Goal: Task Accomplishment & Management: Use online tool/utility

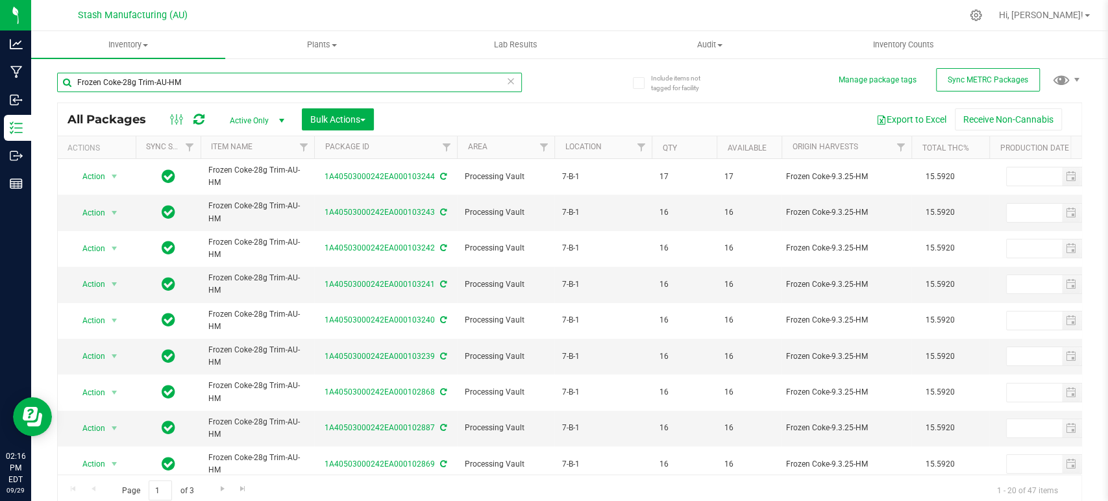
click at [303, 86] on input "Frozen Coke-28g Trim-AU-HM" at bounding box center [289, 82] width 465 height 19
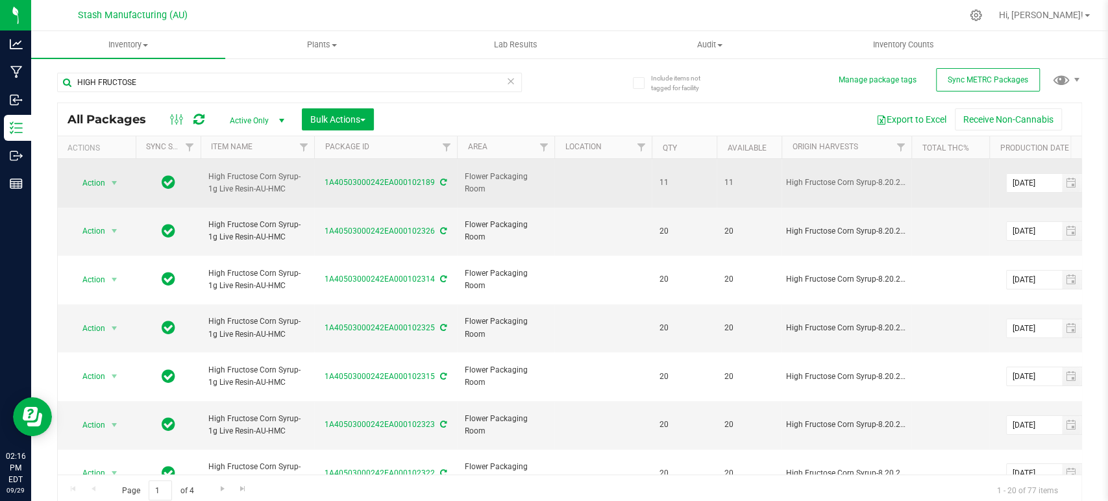
drag, startPoint x: 290, startPoint y: 192, endPoint x: 213, endPoint y: 192, distance: 77.3
drag, startPoint x: 286, startPoint y: 192, endPoint x: 202, endPoint y: 189, distance: 83.8
click at [202, 189] on td "High Fructose Corn Syrup-1g Live Resin-AU-HMC" at bounding box center [258, 183] width 114 height 49
copy span "High Fructose Corn Syrup-1g Live Resin-AU-HMC"
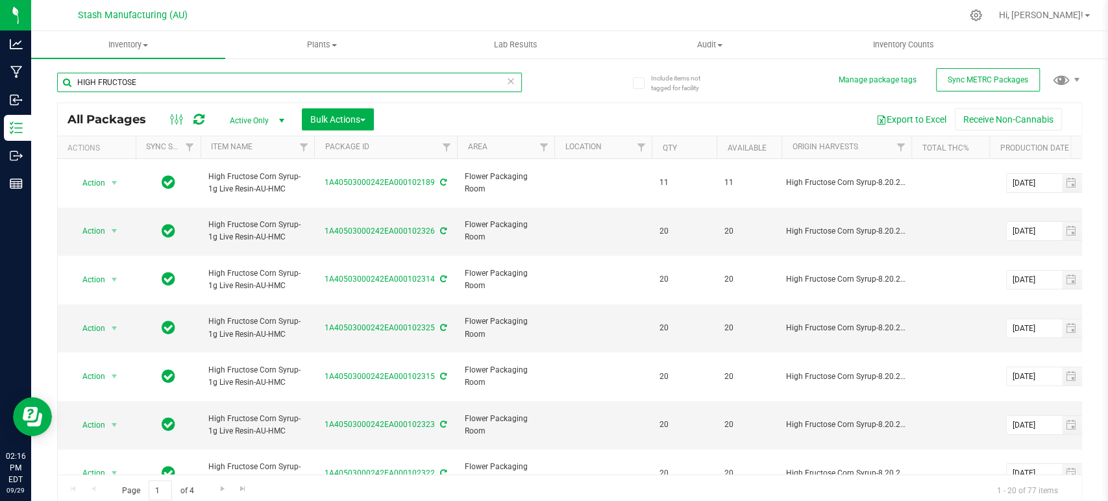
click at [179, 91] on input "HIGH FRUCTOSE" at bounding box center [289, 82] width 465 height 19
click at [179, 90] on input "HIGH FRUCTOSE" at bounding box center [289, 82] width 465 height 19
paste input "igh Fructose Corn Syrup-1g Live Resin-AU-HMC"
click at [172, 81] on input "High Fructose Corn Syrup-1g Live Resin-AU-HMC" at bounding box center [289, 82] width 465 height 19
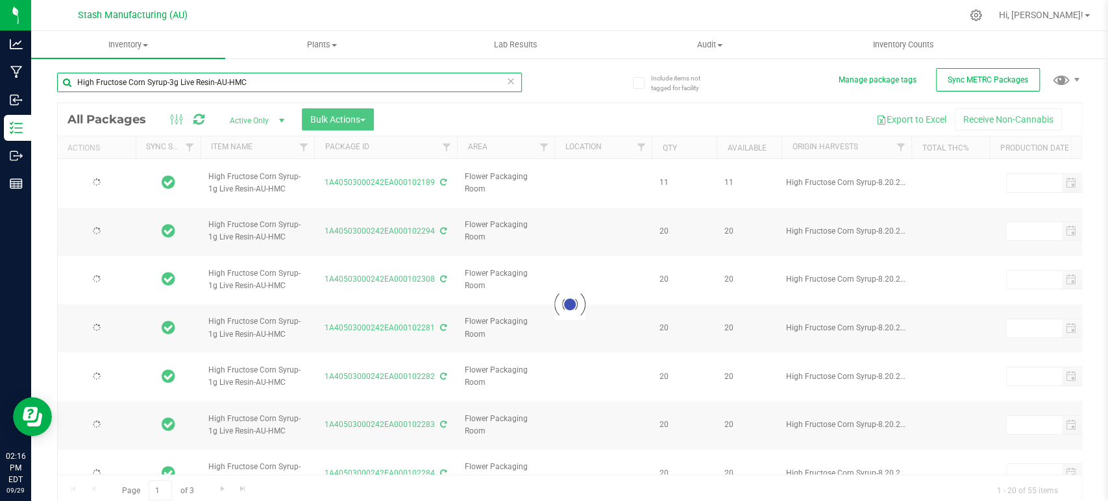
type input "High Fructose Corn Syrup-3.g Live Resin-AU-HMC"
type input "[DATE]"
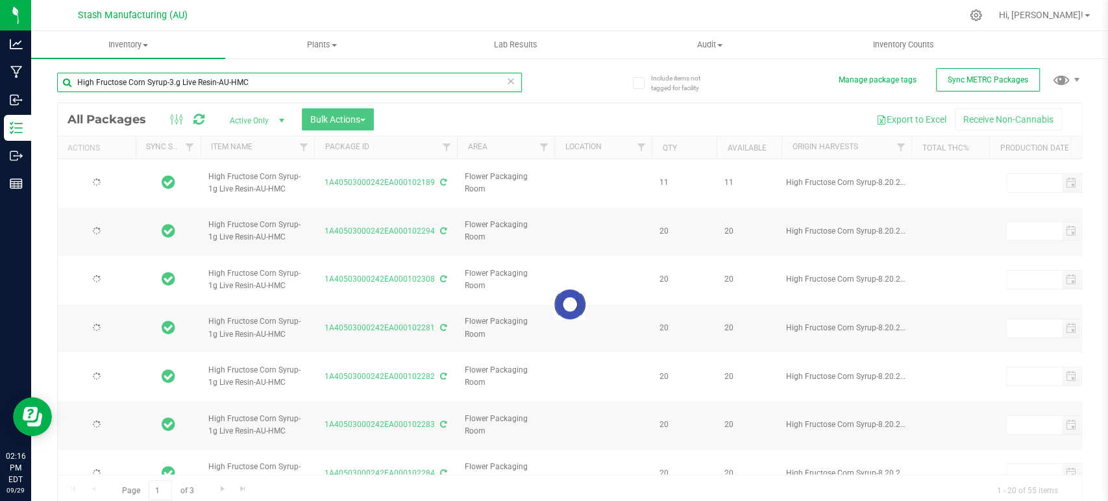
type input "[DATE]"
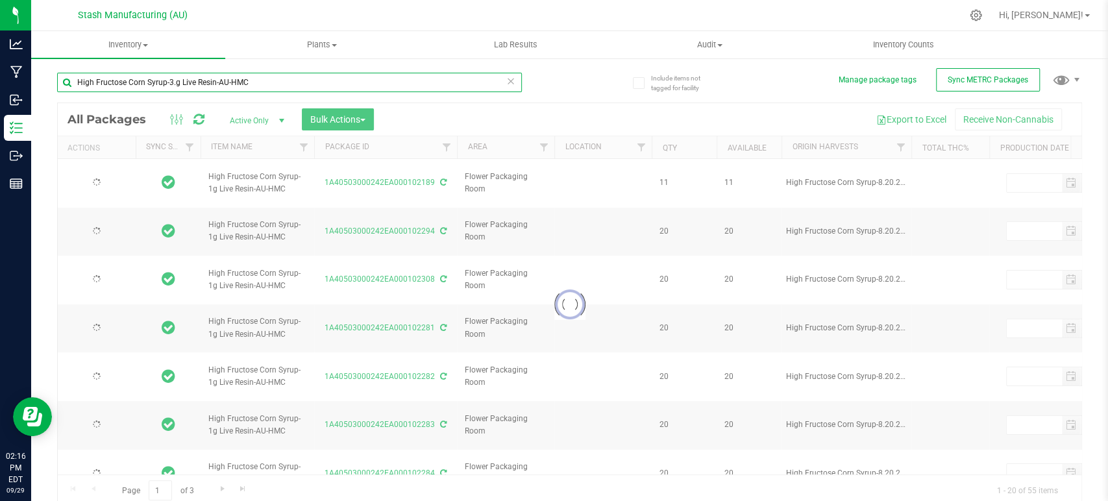
type input "[DATE]"
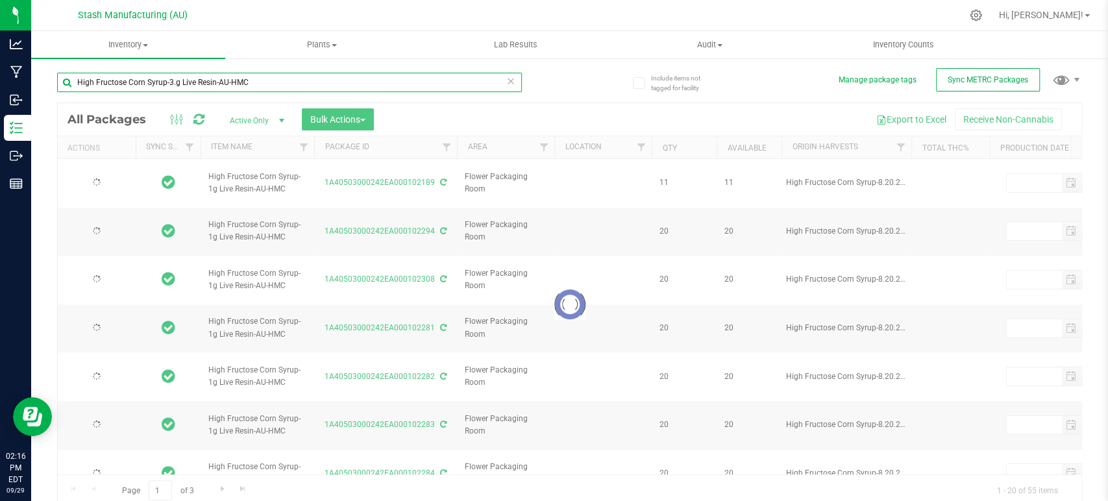
type input "[DATE]"
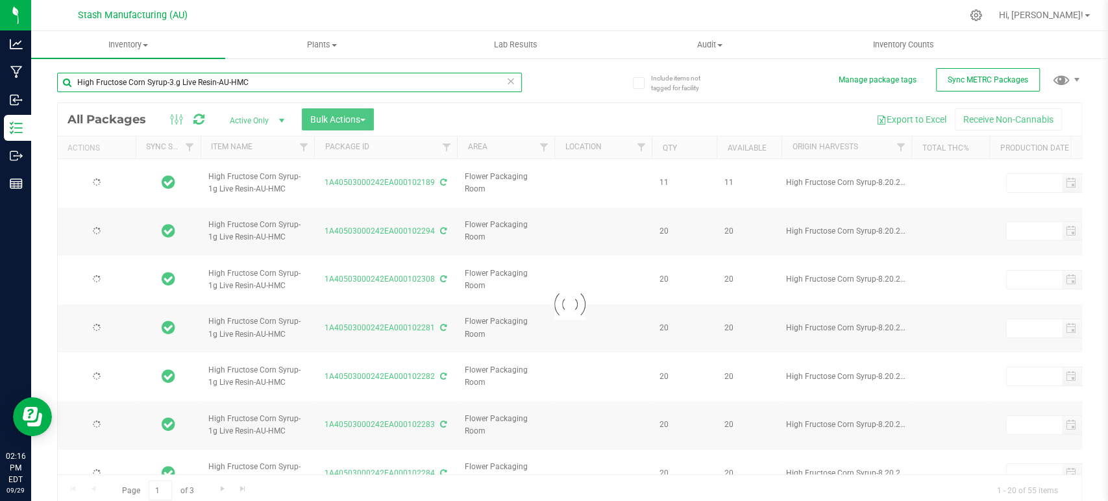
type input "[DATE]"
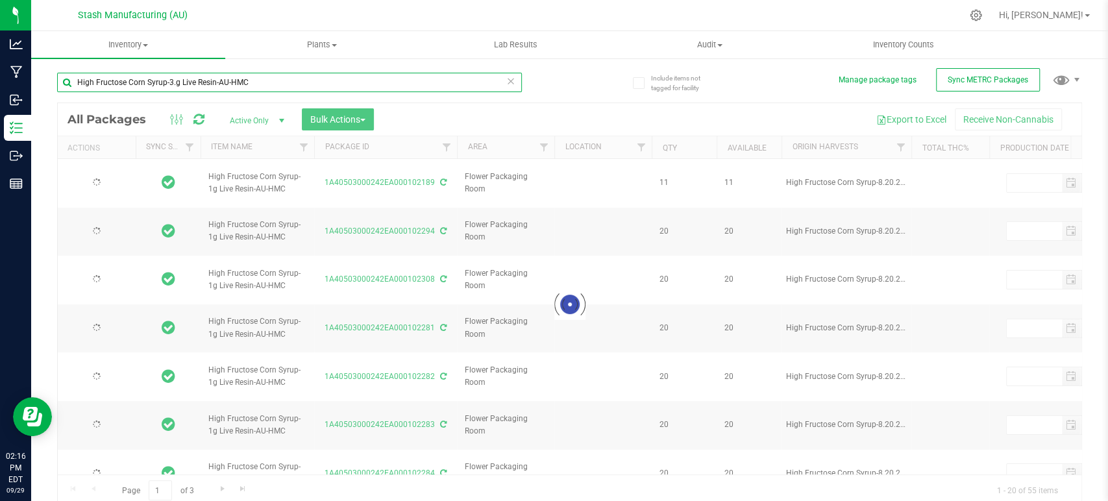
type input "[DATE]"
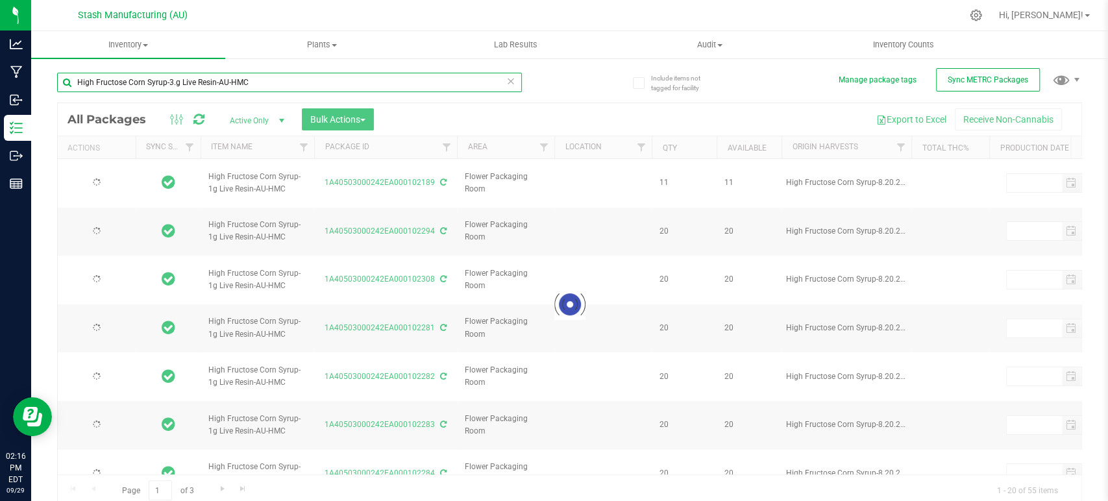
type input "[DATE]"
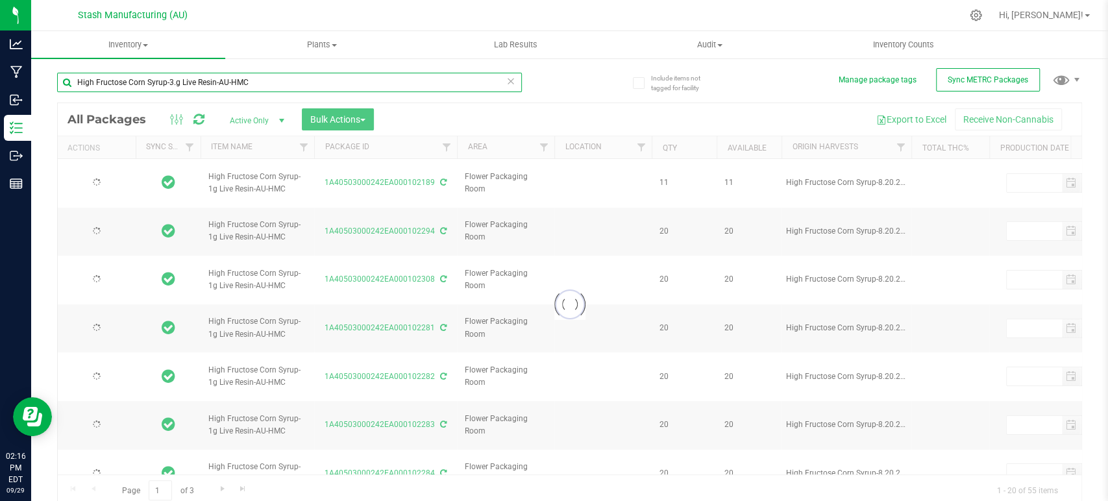
type input "[DATE]"
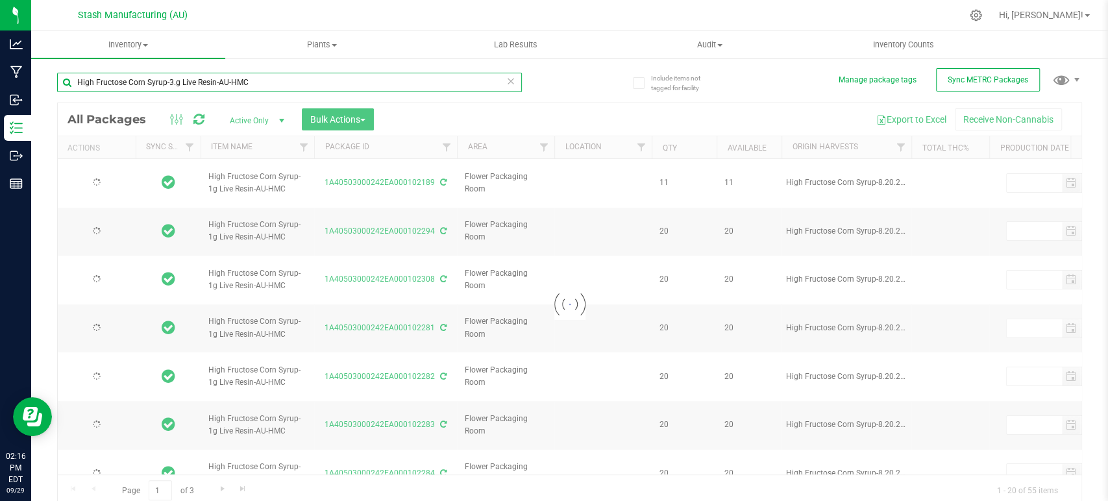
type input "[DATE]"
type input "High Fructose Corn Syrup-3.5g Live Resin-AU-HMC"
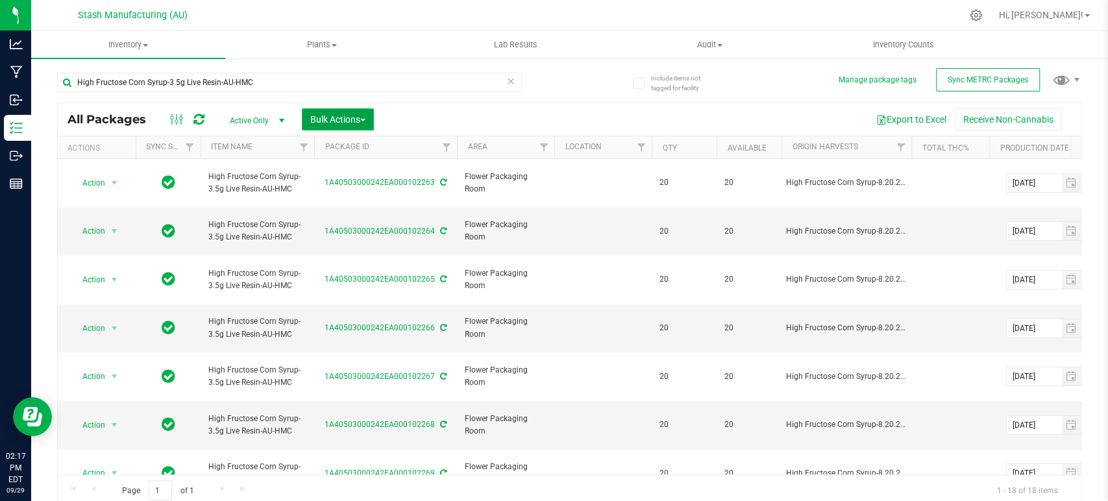
click at [340, 115] on button "Bulk Actions" at bounding box center [338, 119] width 72 height 22
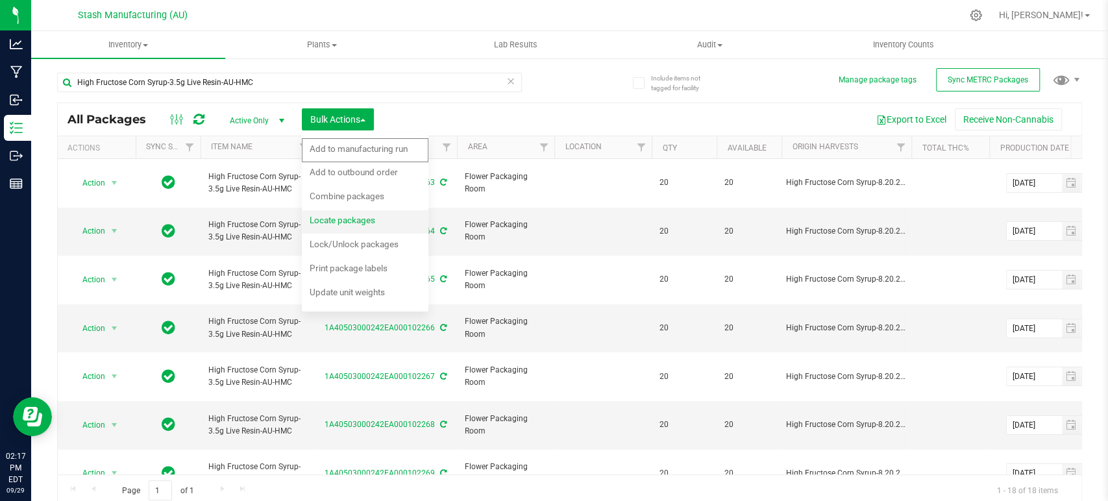
click at [356, 217] on span "Locate packages" at bounding box center [343, 220] width 66 height 10
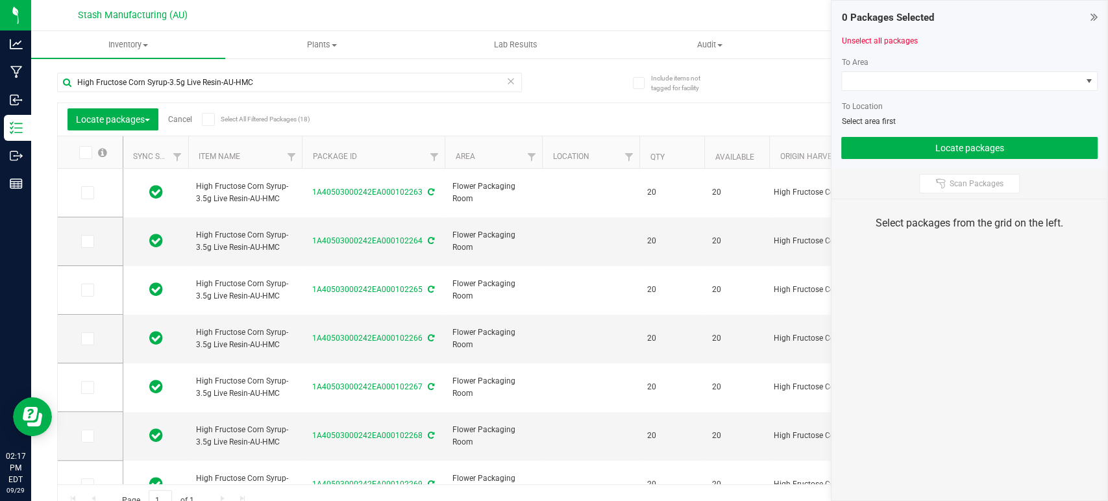
click at [208, 119] on icon at bounding box center [208, 119] width 8 height 0
click at [0, 0] on input "Select All Filtered Packages (18)" at bounding box center [0, 0] width 0 height 0
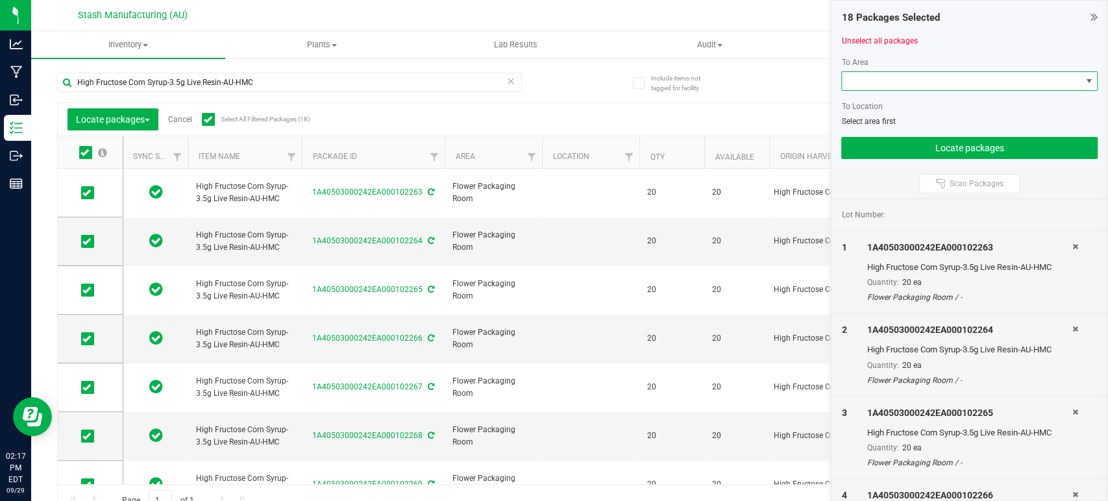
click at [1004, 81] on span at bounding box center [961, 81] width 239 height 18
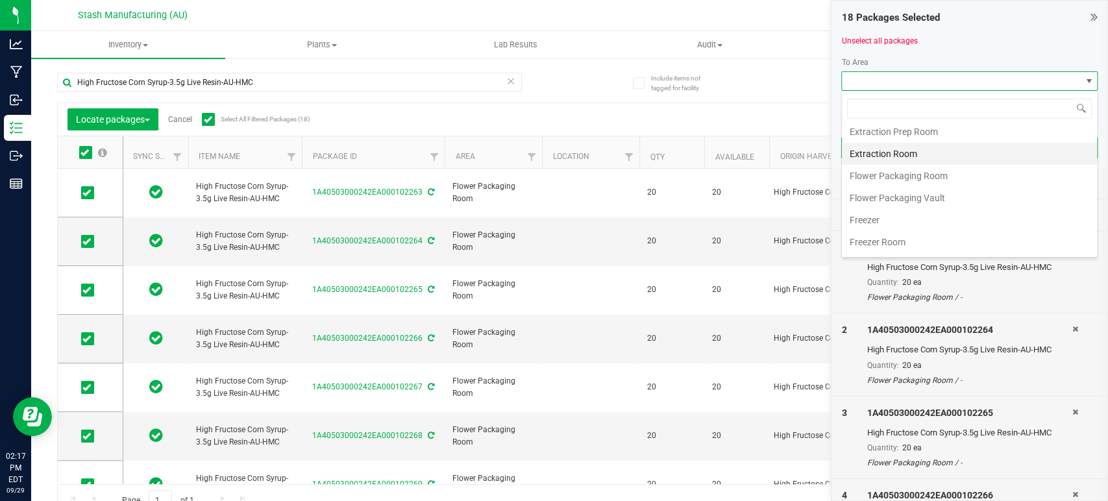
scroll to position [221, 0]
click at [945, 156] on li "Processing Vault" at bounding box center [969, 158] width 255 height 22
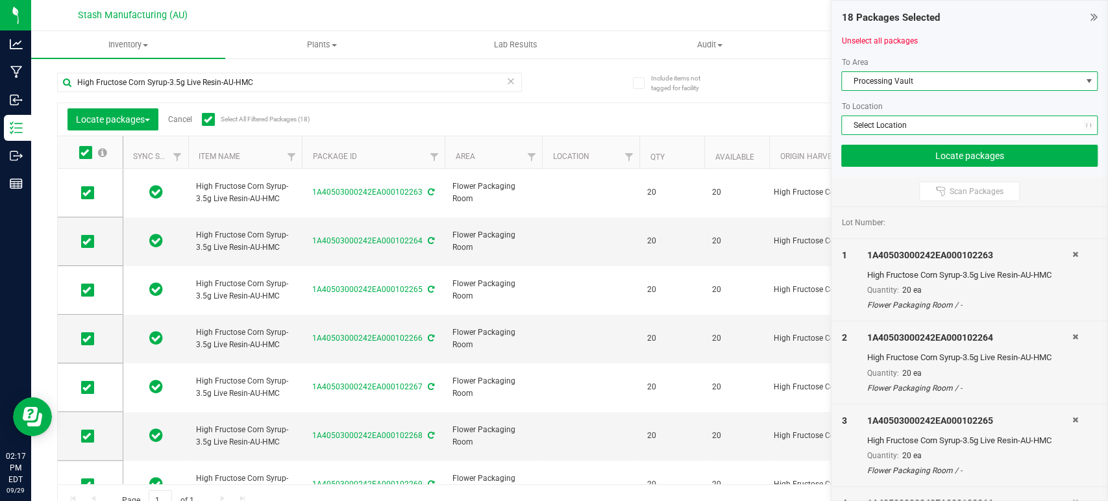
click at [945, 125] on span "Select Location" at bounding box center [961, 125] width 239 height 18
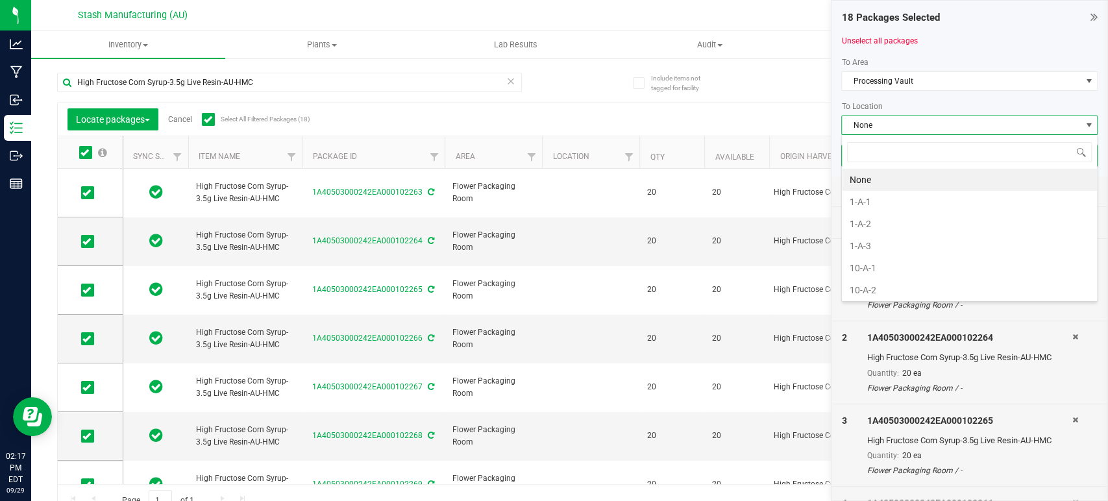
scroll to position [19, 256]
type input "11-A"
click at [878, 224] on li "11-A-3" at bounding box center [969, 224] width 255 height 22
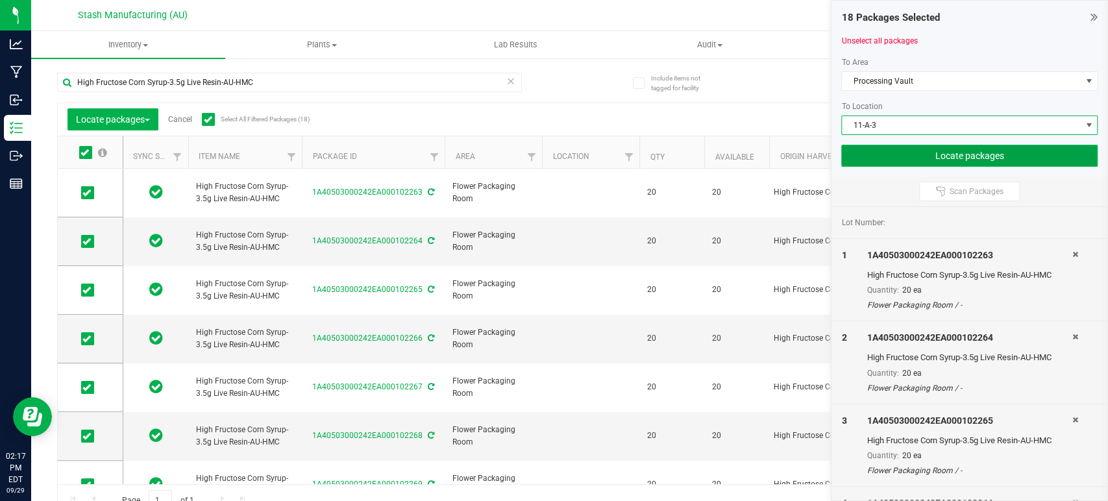
click at [956, 158] on button "Locate packages" at bounding box center [969, 156] width 256 height 22
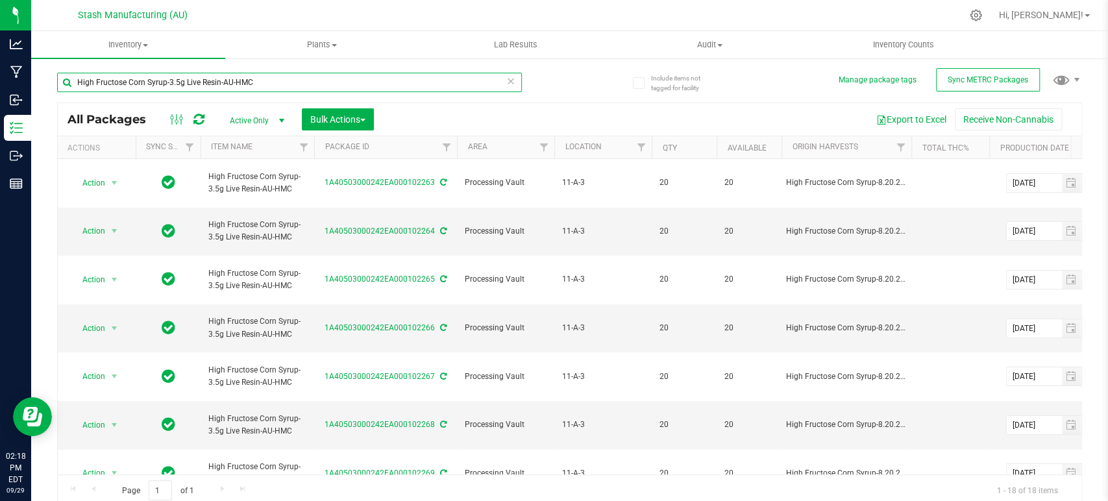
click at [177, 82] on input "High Fructose Corn Syrup-3.5g Live Resin-AU-HMC" at bounding box center [289, 82] width 465 height 19
type input "High Fructose Corn Syrup-1g Live Resin-AU-HMC"
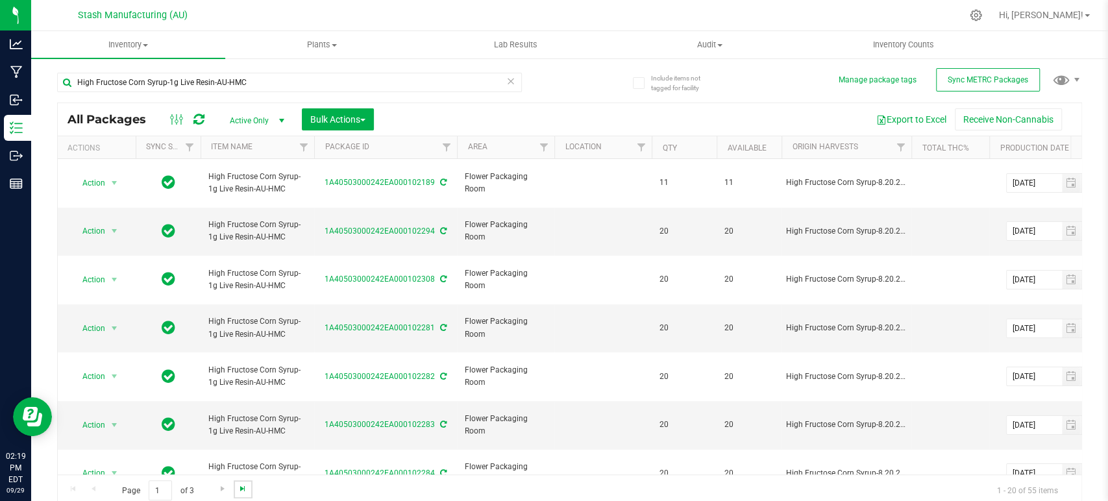
click at [244, 490] on span "Go to the last page" at bounding box center [243, 489] width 10 height 10
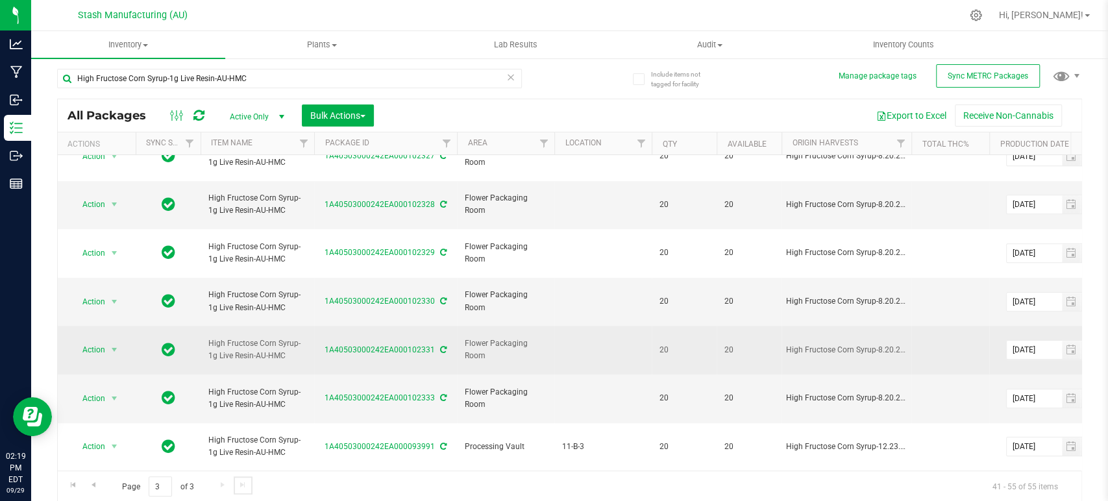
scroll to position [5, 0]
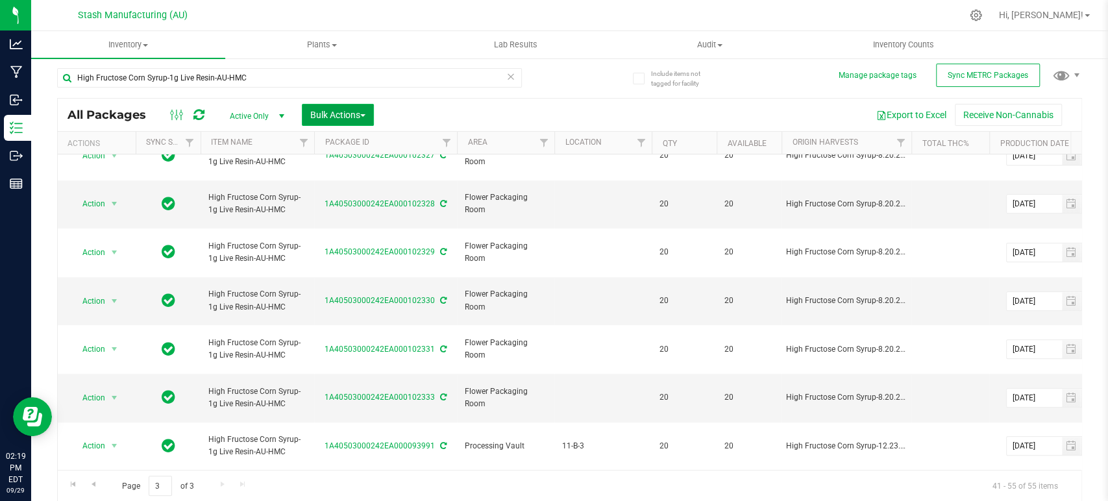
click at [351, 118] on span "Bulk Actions" at bounding box center [337, 115] width 55 height 10
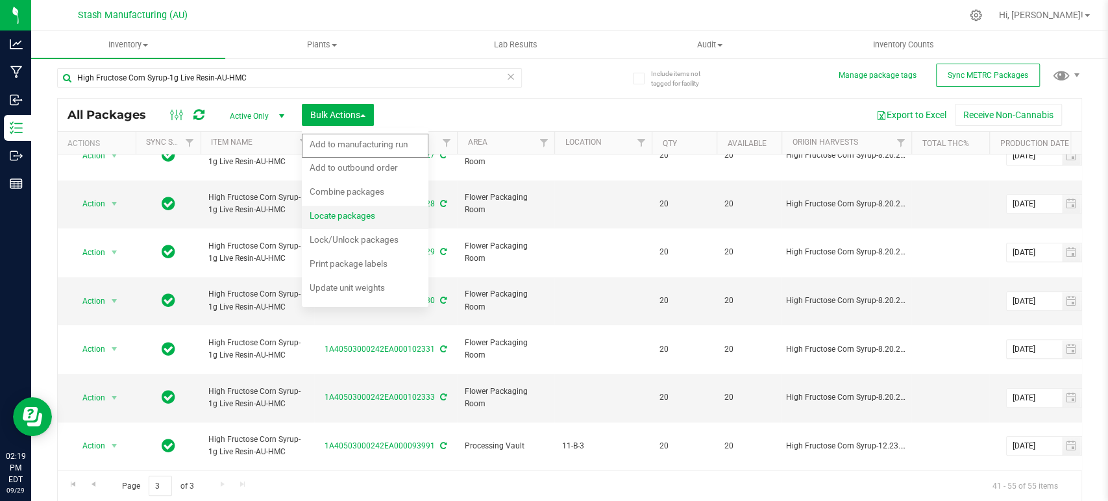
click at [358, 216] on span "Locate packages" at bounding box center [343, 215] width 66 height 10
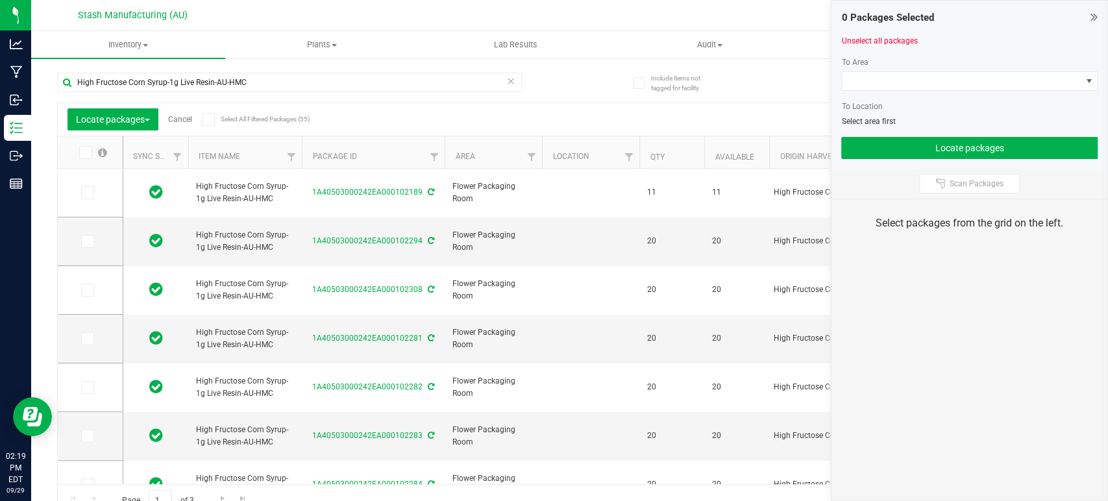
click at [208, 119] on icon at bounding box center [208, 119] width 8 height 0
click at [0, 0] on input "Select All Filtered Packages (55)" at bounding box center [0, 0] width 0 height 0
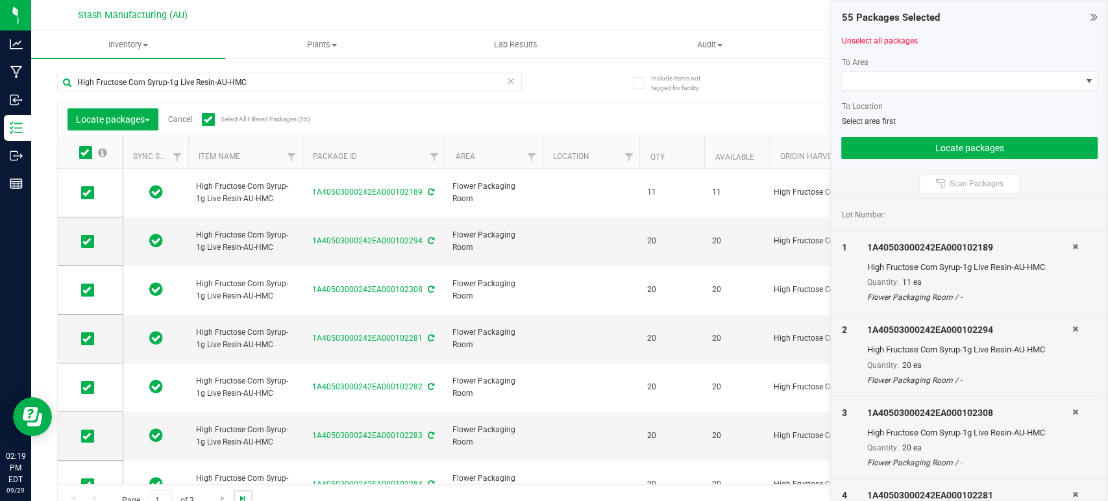
click at [245, 499] on span "Go to the last page" at bounding box center [243, 498] width 10 height 10
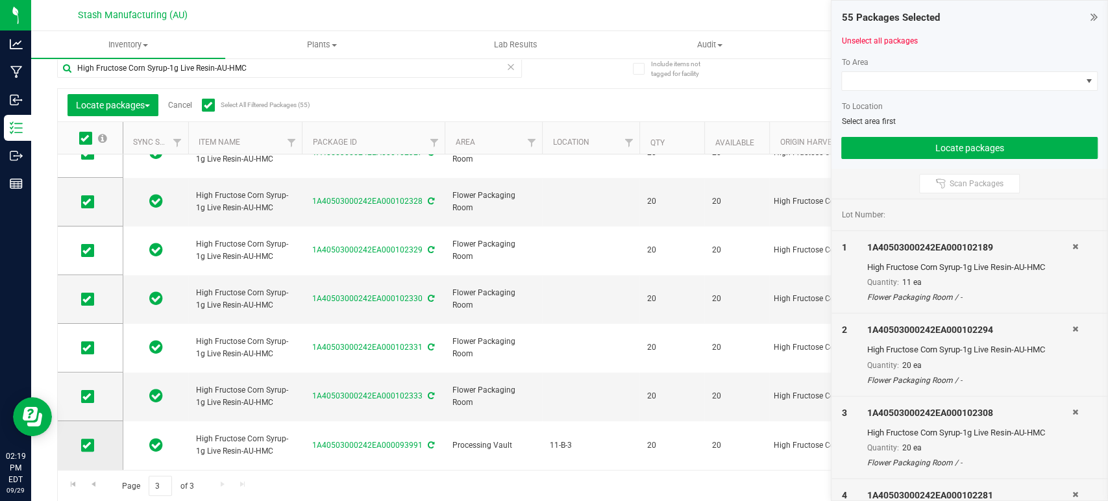
click at [91, 445] on span at bounding box center [87, 445] width 13 height 13
click at [0, 0] on input "checkbox" at bounding box center [0, 0] width 0 height 0
click at [931, 85] on span at bounding box center [961, 81] width 239 height 18
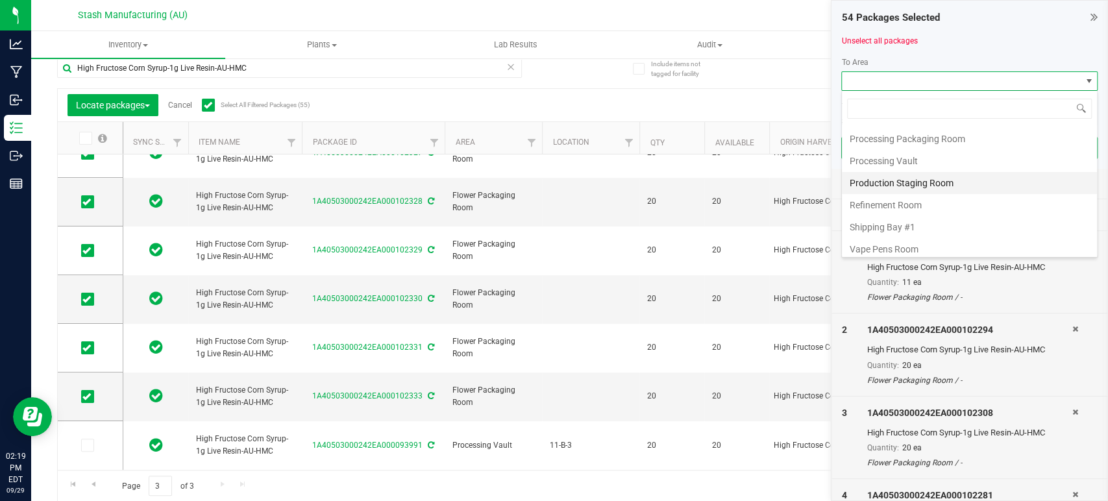
scroll to position [221, 0]
click at [914, 155] on li "Processing Vault" at bounding box center [969, 158] width 255 height 22
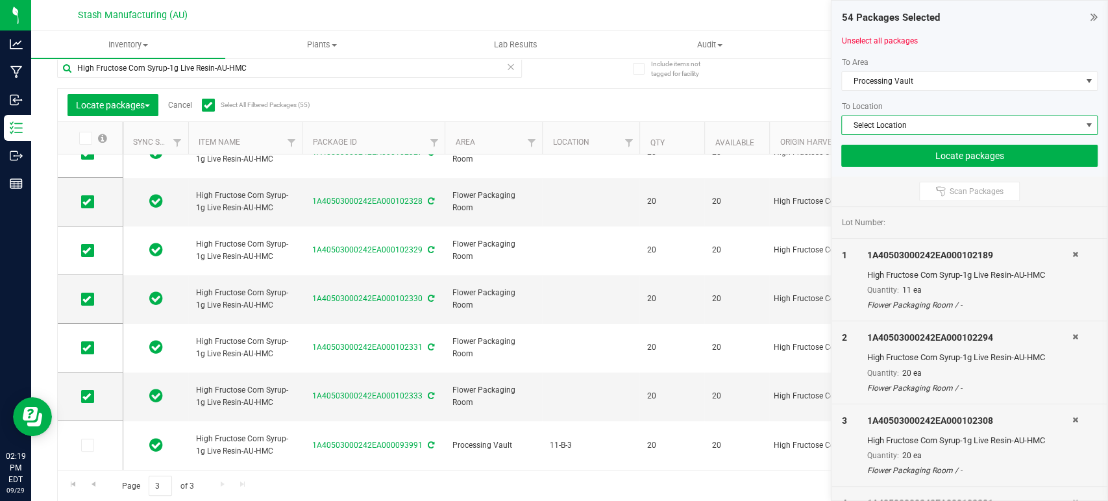
click at [943, 125] on span "Select Location" at bounding box center [961, 125] width 239 height 18
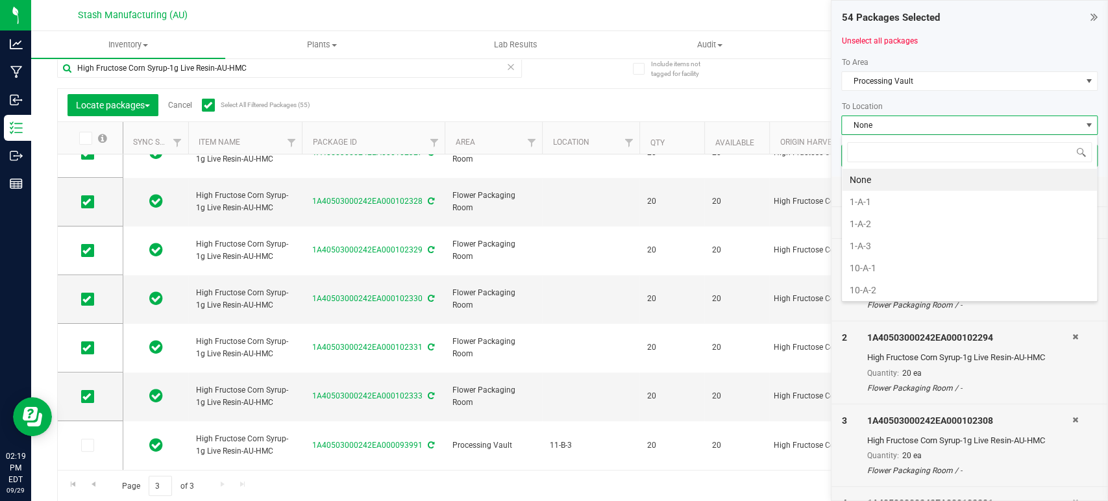
scroll to position [19, 256]
type input "11-A"
click at [901, 198] on li "11-A-2" at bounding box center [969, 202] width 255 height 22
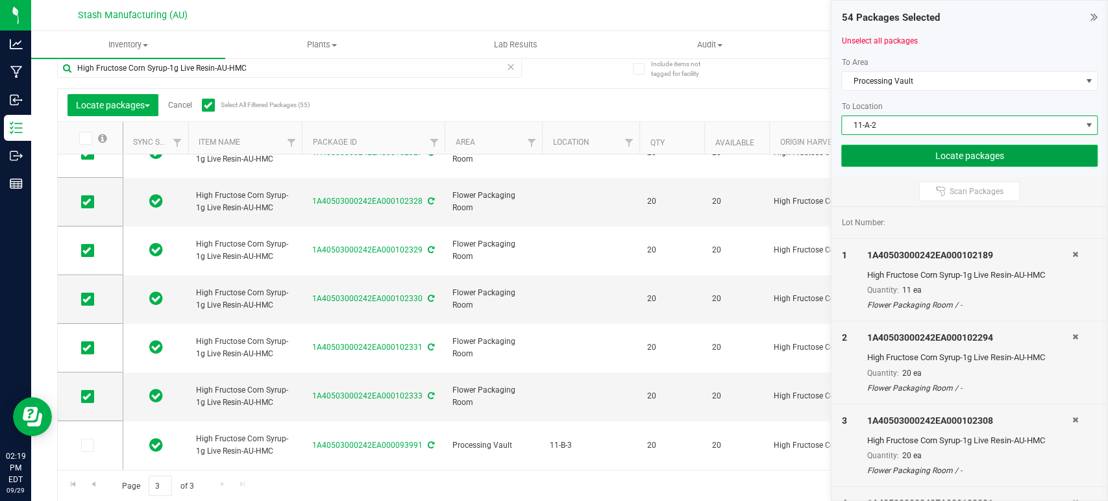
click at [934, 160] on button "Locate packages" at bounding box center [969, 156] width 256 height 22
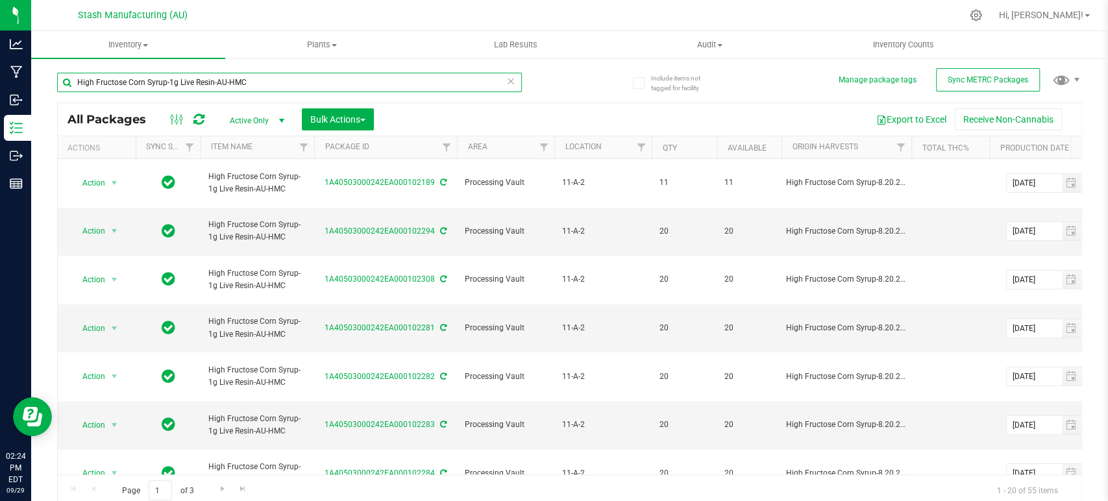
click at [318, 84] on input "High Fructose Corn Syrup-1g Live Resin-AU-HMC" at bounding box center [289, 82] width 465 height 19
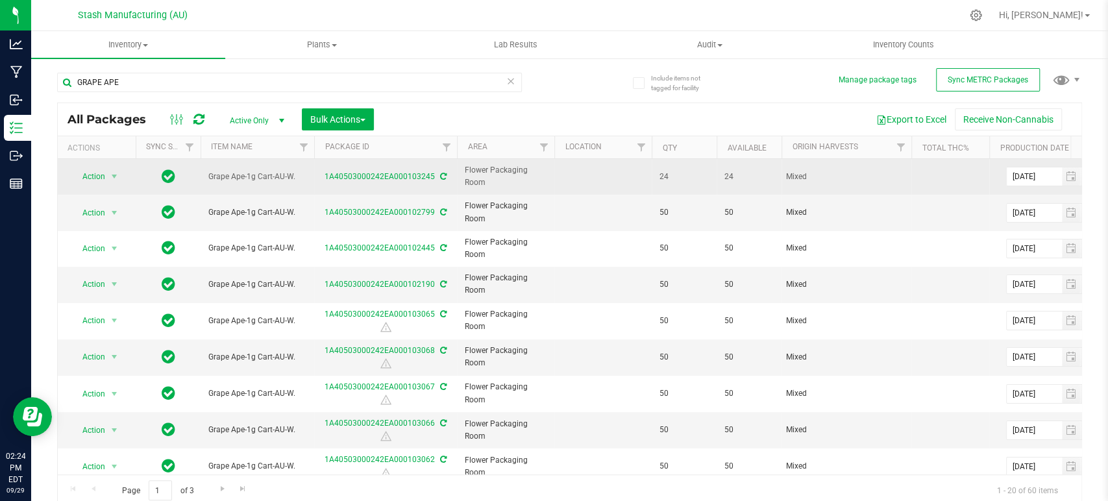
drag, startPoint x: 298, startPoint y: 177, endPoint x: 207, endPoint y: 180, distance: 91.0
click at [207, 180] on td "Grape Ape-1g Cart-AU-W." at bounding box center [258, 177] width 114 height 36
copy span "Grape Ape-1g Cart-AU-W."
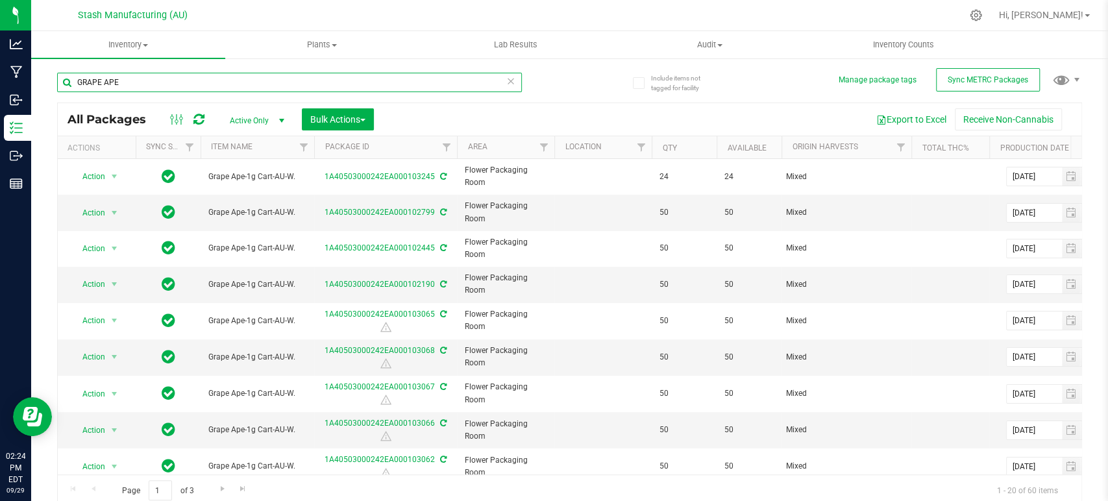
click at [204, 79] on input "GRAPE APE" at bounding box center [289, 82] width 465 height 19
paste input "rape Ape-1g Cart-AU-W."
type input "Grape Ape-1g Cart-AU-W."
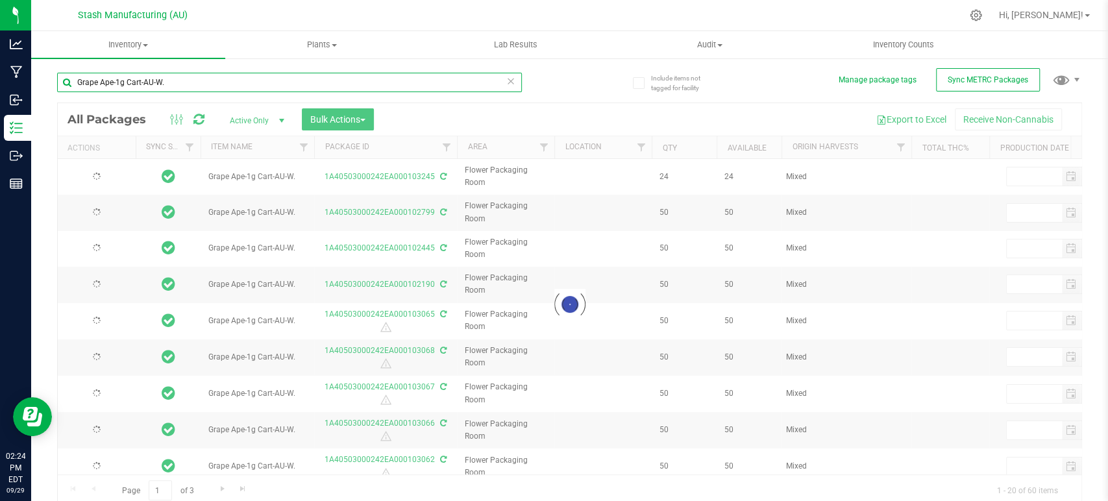
type input "[DATE]"
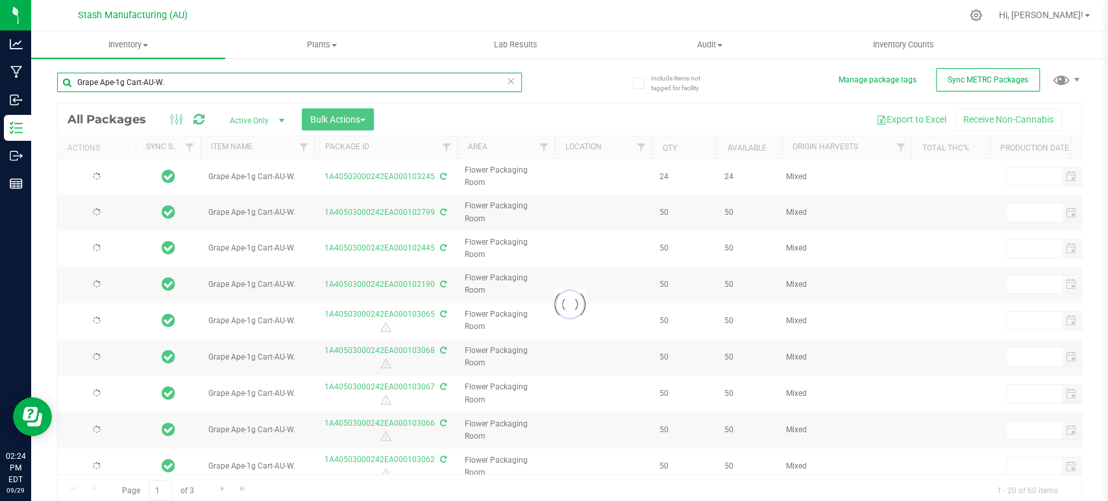
type input "[DATE]"
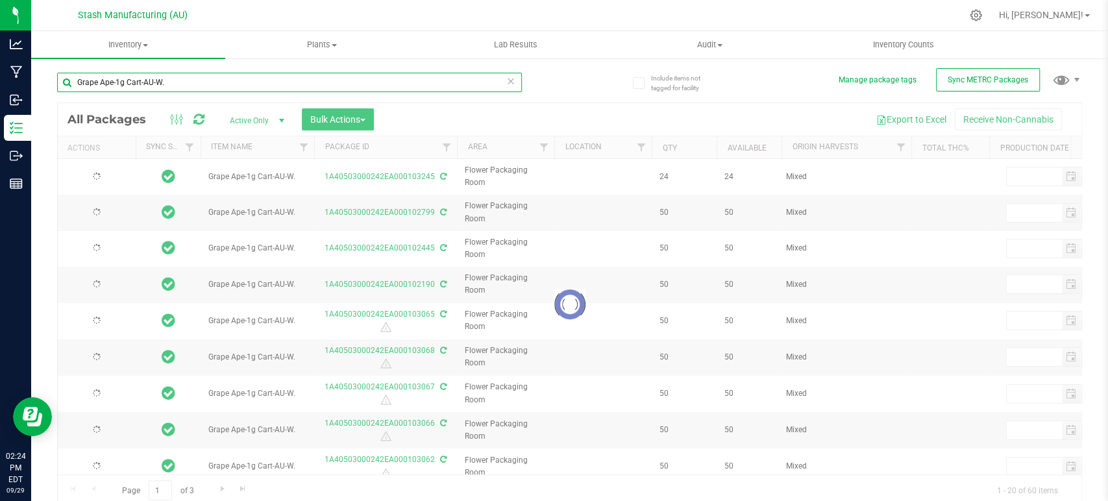
type input "[DATE]"
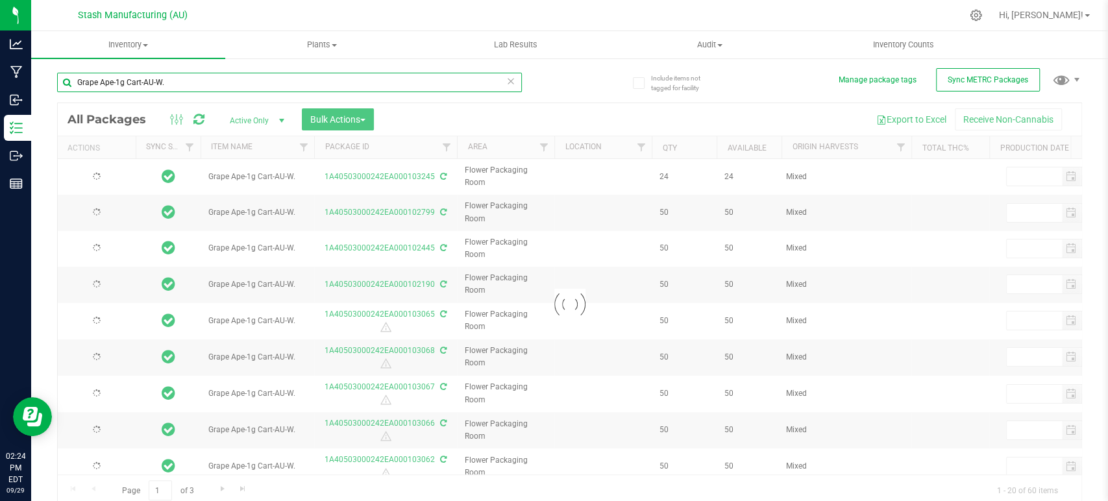
type input "[DATE]"
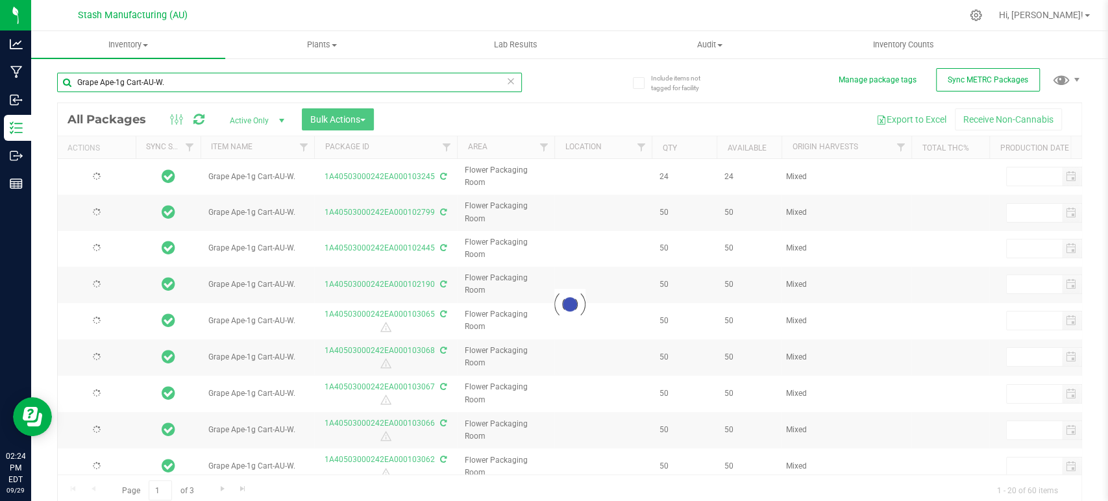
type input "[DATE]"
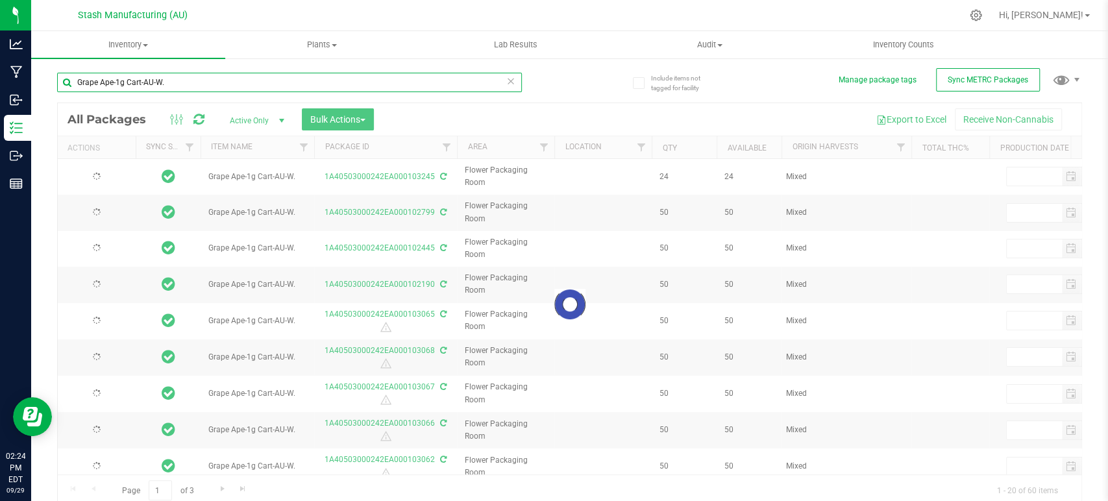
type input "[DATE]"
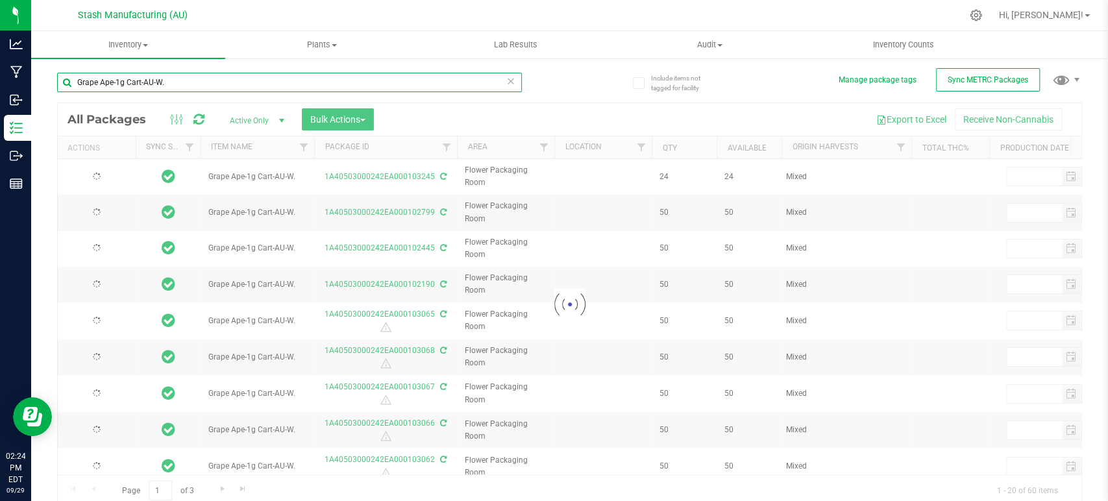
type input "[DATE]"
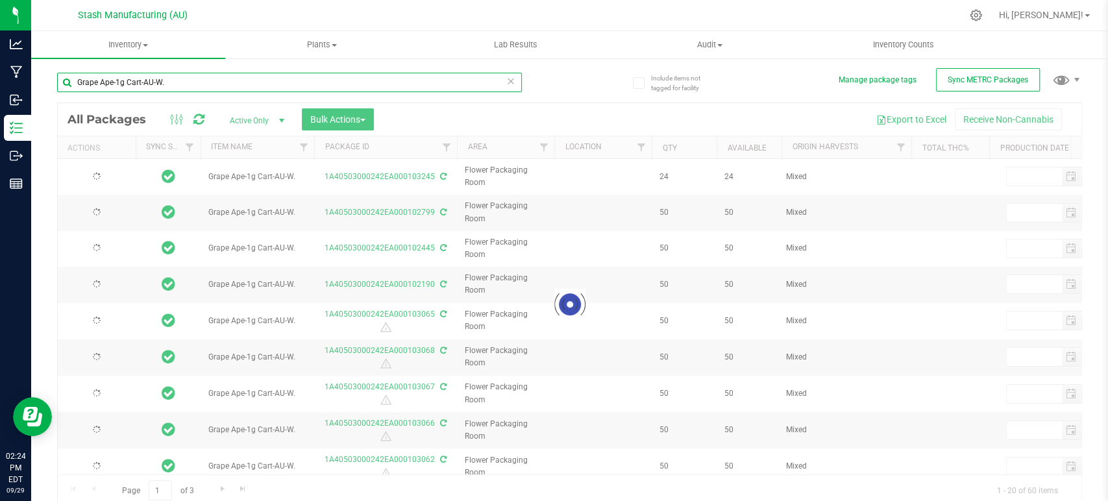
type input "[DATE]"
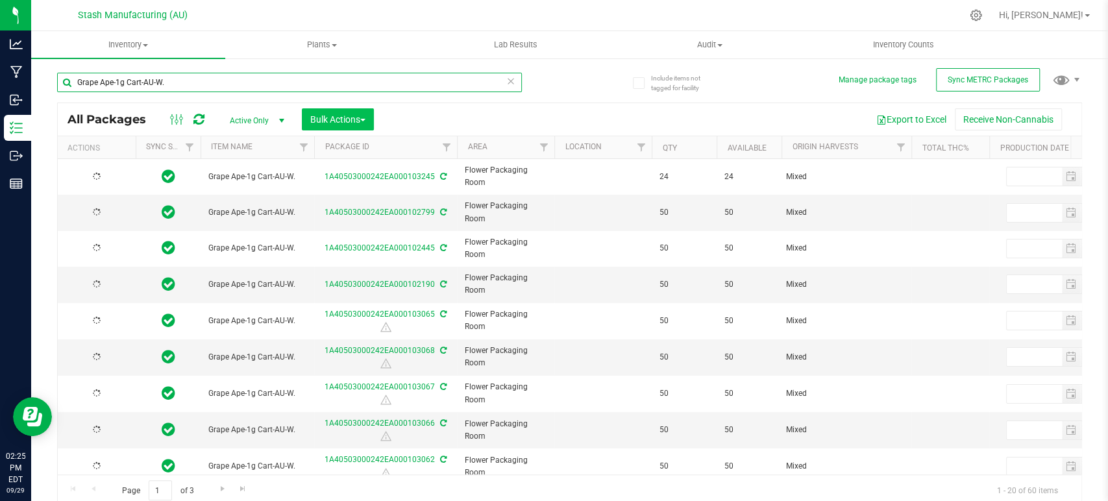
type input "[DATE]"
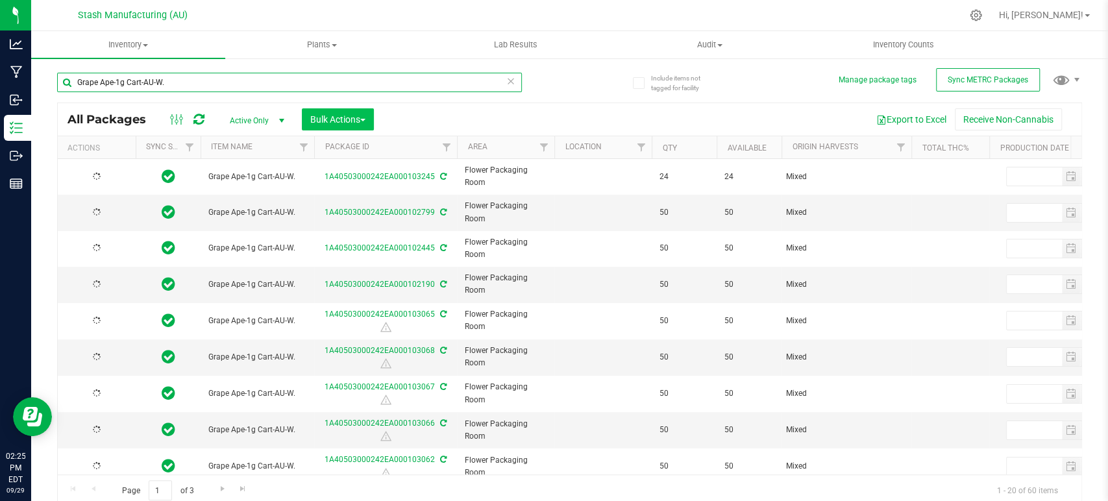
type input "[DATE]"
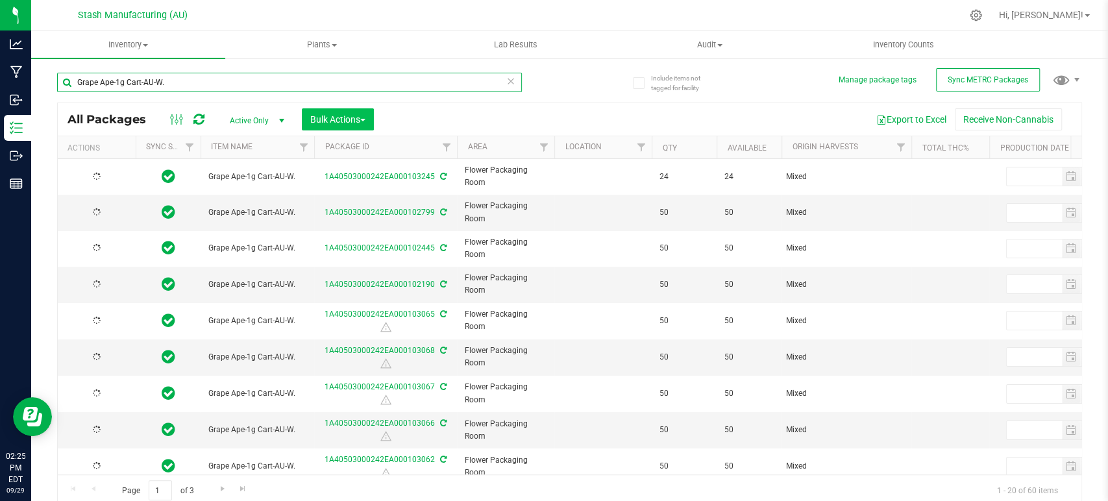
type input "[DATE]"
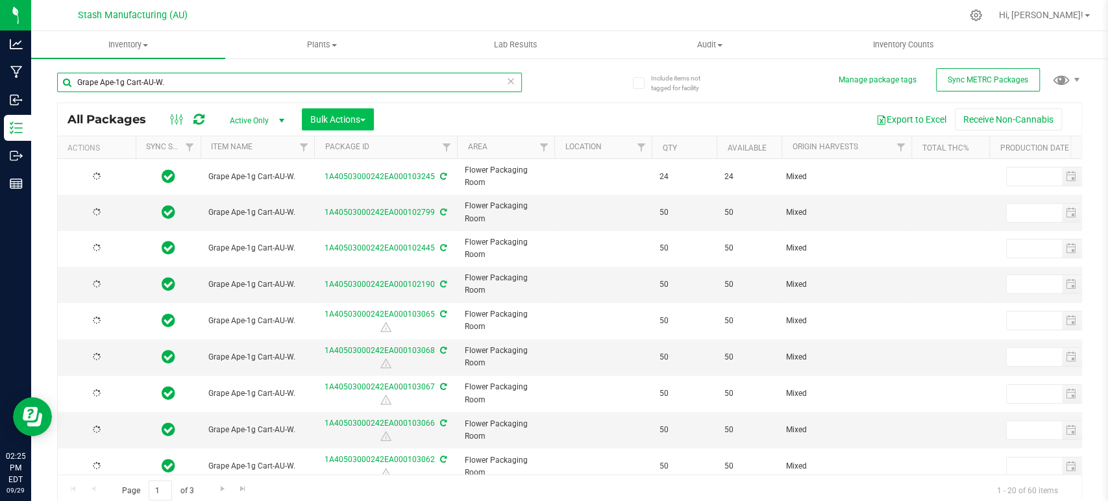
type input "[DATE]"
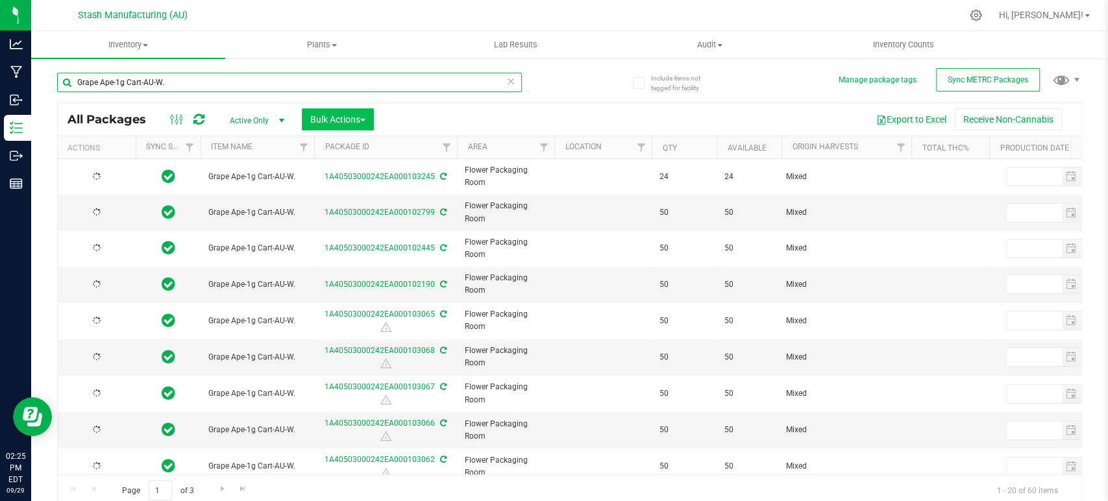
type input "[DATE]"
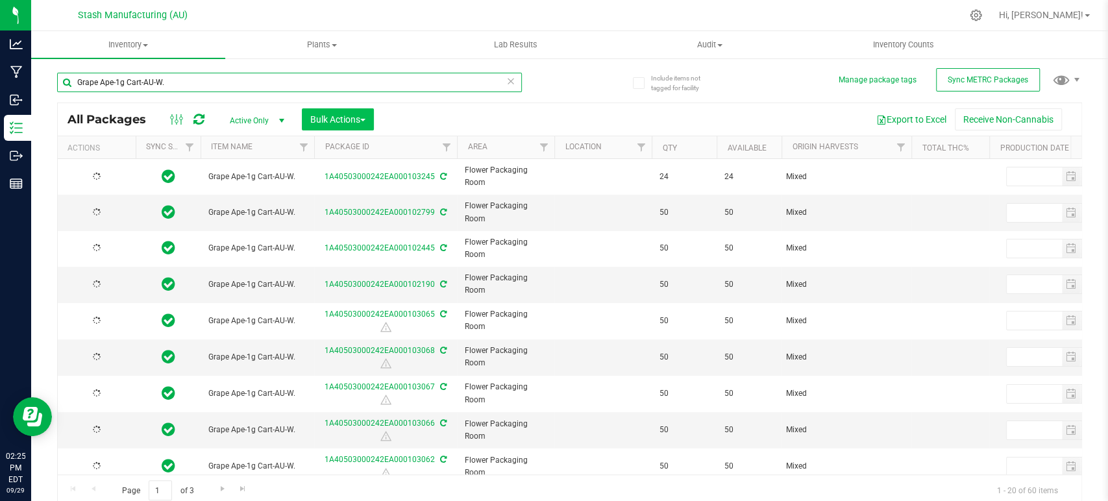
type input "[DATE]"
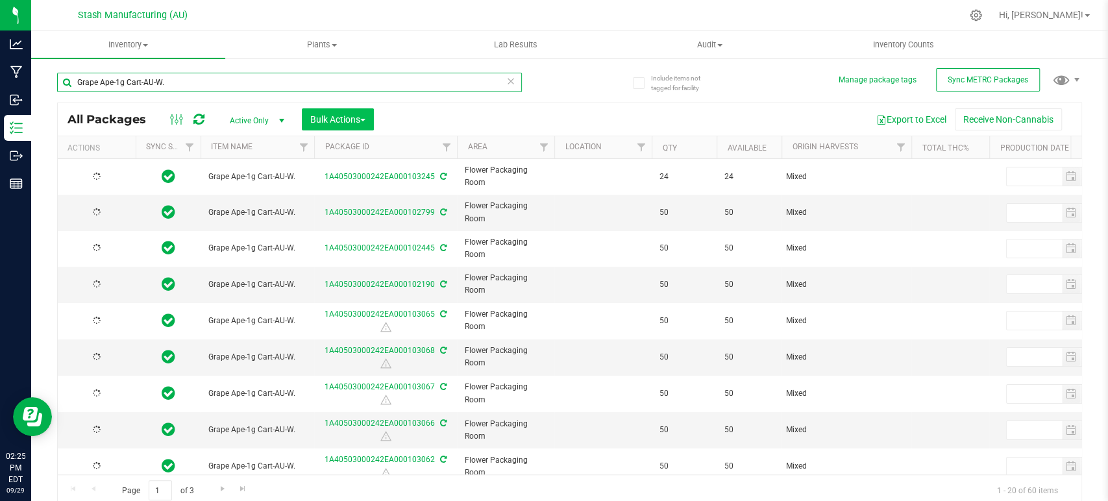
type input "[DATE]"
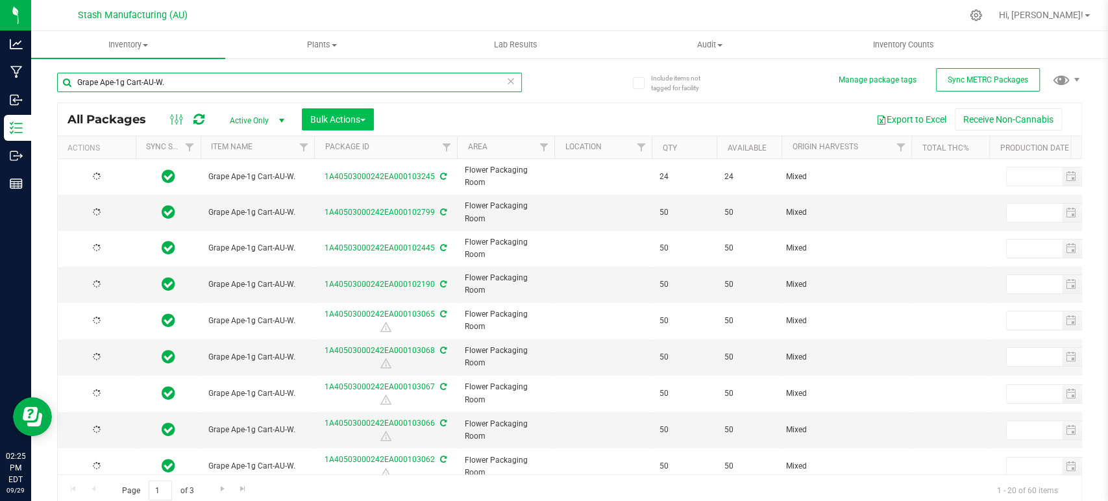
type input "[DATE]"
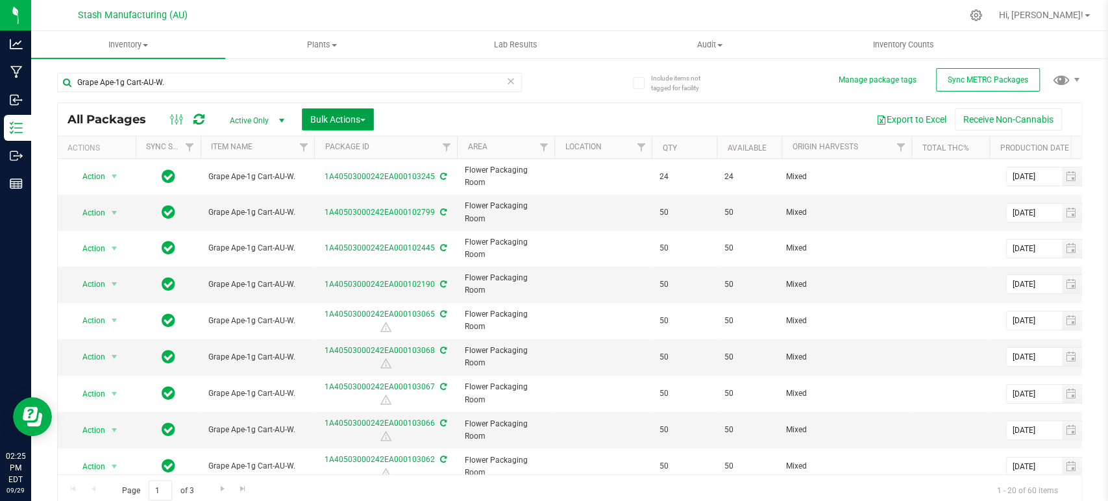
click at [354, 118] on span "Bulk Actions" at bounding box center [337, 119] width 55 height 10
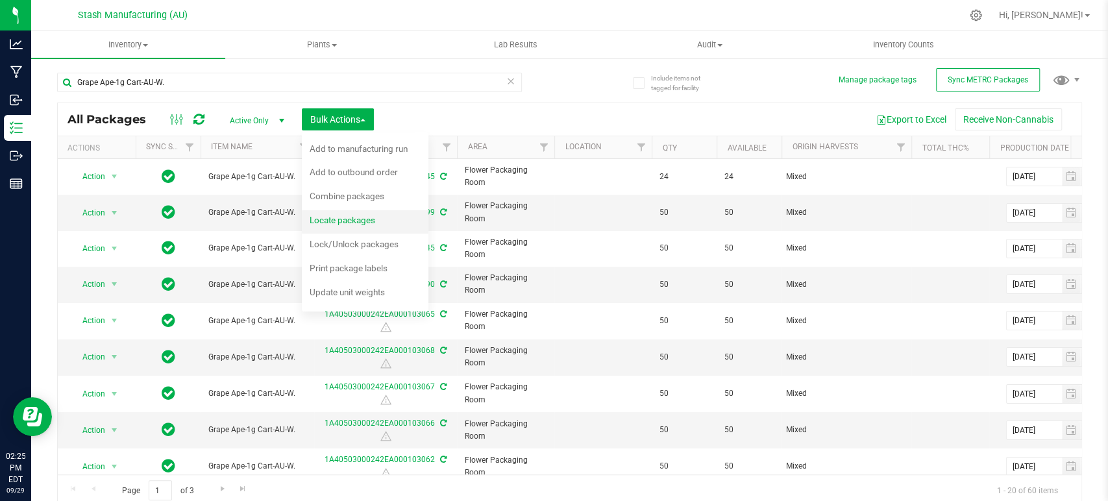
click at [366, 217] on span "Locate packages" at bounding box center [343, 220] width 66 height 10
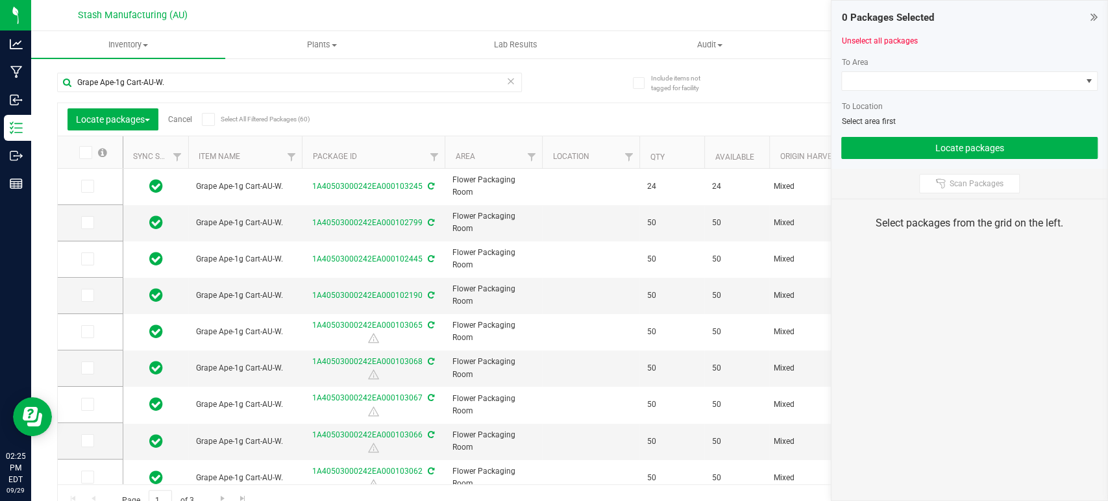
click at [209, 119] on icon at bounding box center [208, 119] width 8 height 0
click at [0, 0] on input "Select All Filtered Packages (60)" at bounding box center [0, 0] width 0 height 0
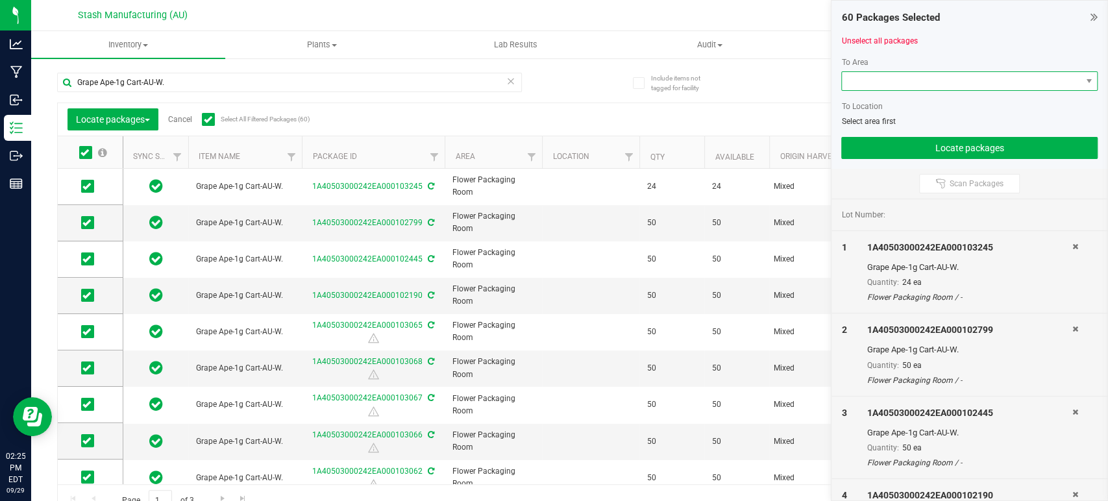
click at [883, 75] on span at bounding box center [961, 81] width 239 height 18
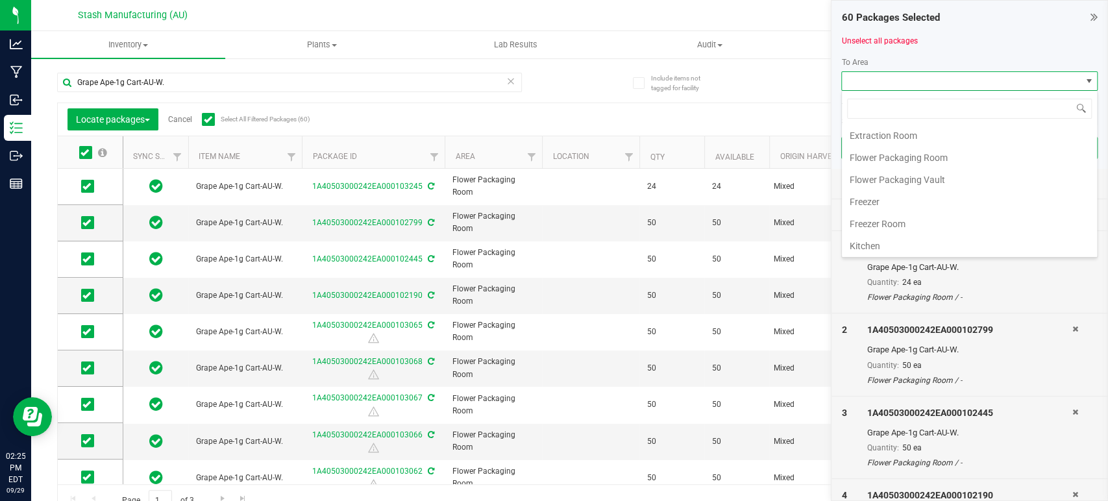
scroll to position [221, 0]
click at [933, 152] on li "Processing Vault" at bounding box center [969, 158] width 255 height 22
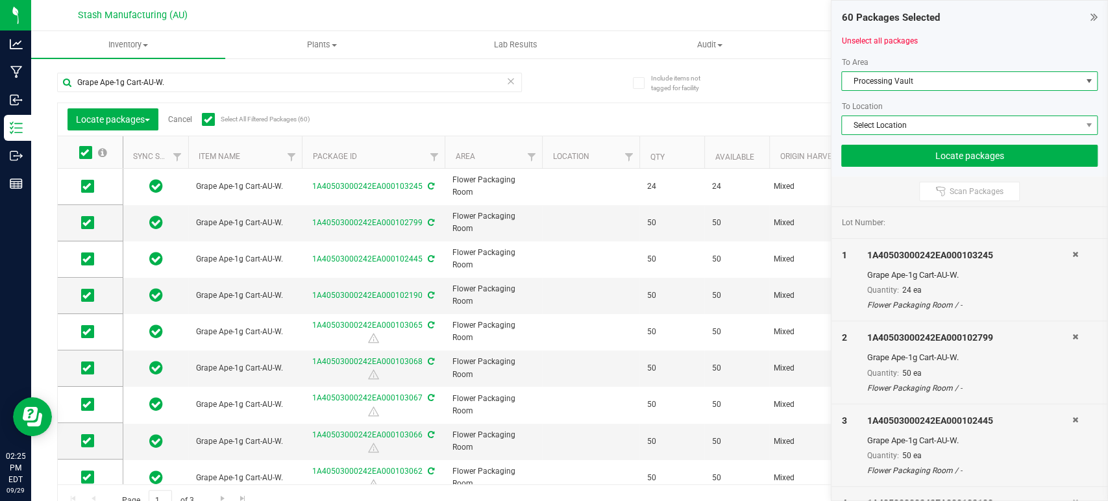
click at [943, 134] on span "Select Location" at bounding box center [961, 125] width 239 height 18
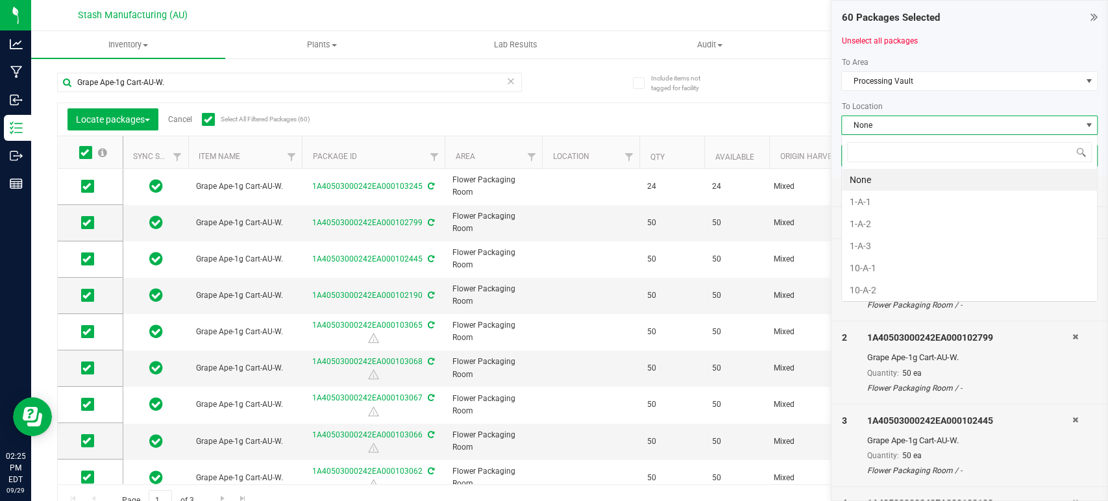
scroll to position [19, 256]
type input "12-a"
click at [882, 199] on li "12-A-2" at bounding box center [969, 202] width 255 height 22
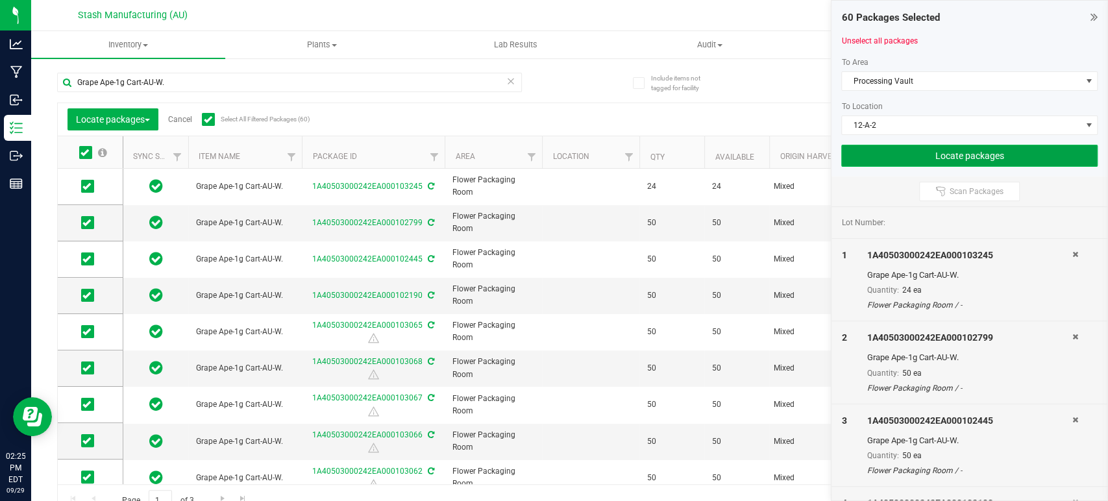
click at [917, 162] on button "Locate packages" at bounding box center [969, 156] width 256 height 22
